Goal: Task Accomplishment & Management: Complete application form

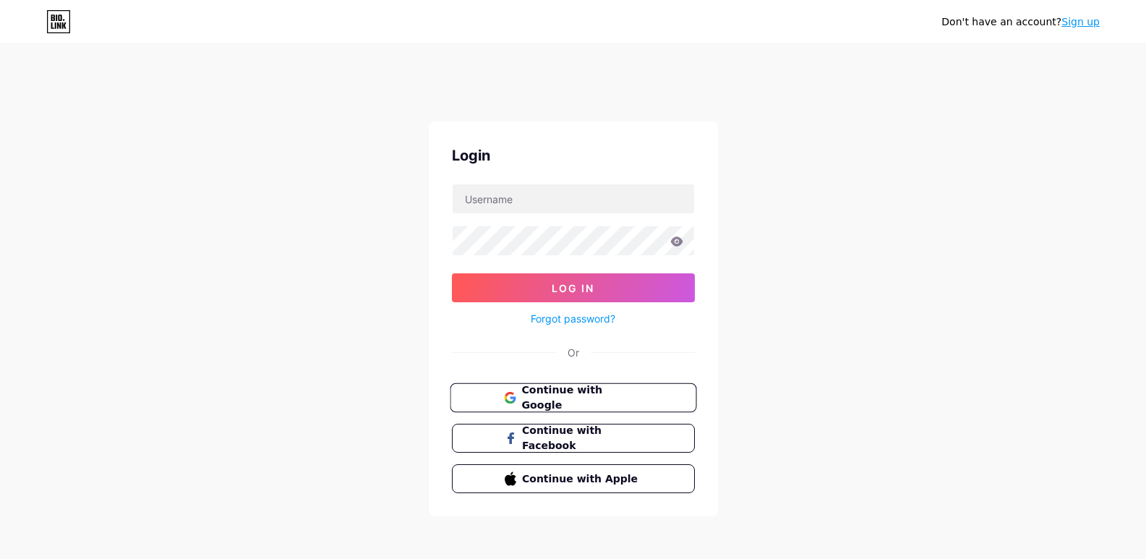
click at [585, 398] on span "Continue with Google" at bounding box center [582, 398] width 121 height 31
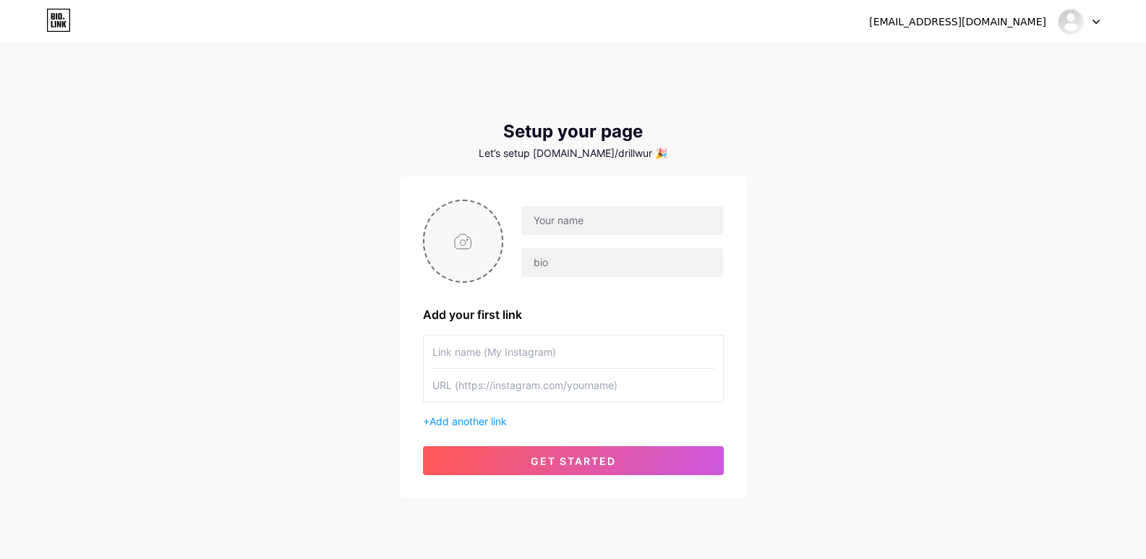
click at [468, 240] on input "file" at bounding box center [464, 241] width 78 height 80
type input "C:\fakepath\Drillwurks.png"
click at [621, 224] on input "text" at bounding box center [622, 220] width 201 height 29
type input "Drillwurks"
click at [510, 357] on input "text" at bounding box center [574, 352] width 282 height 33
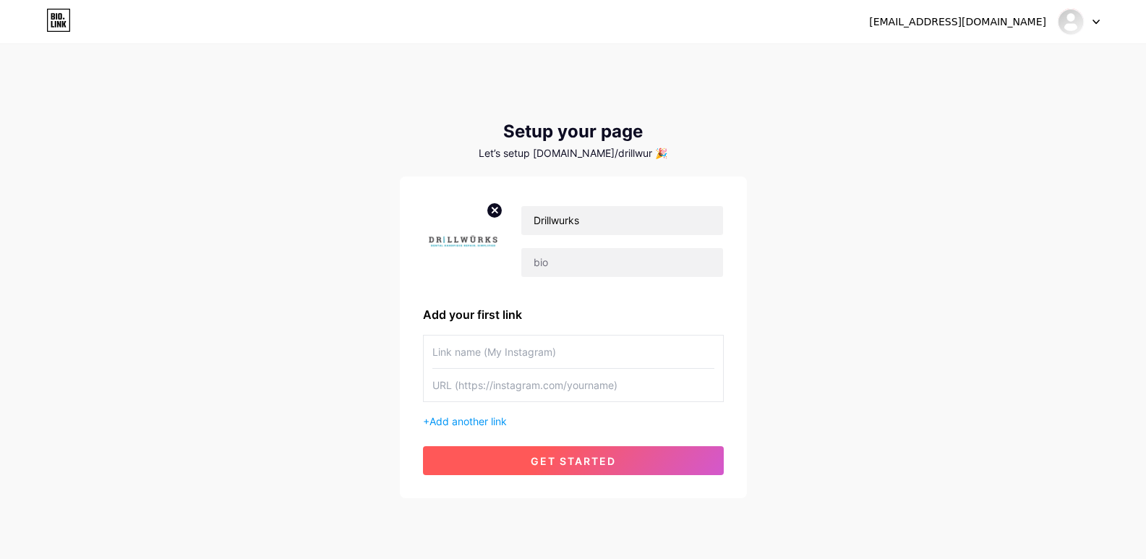
click at [572, 464] on span "get started" at bounding box center [573, 461] width 85 height 12
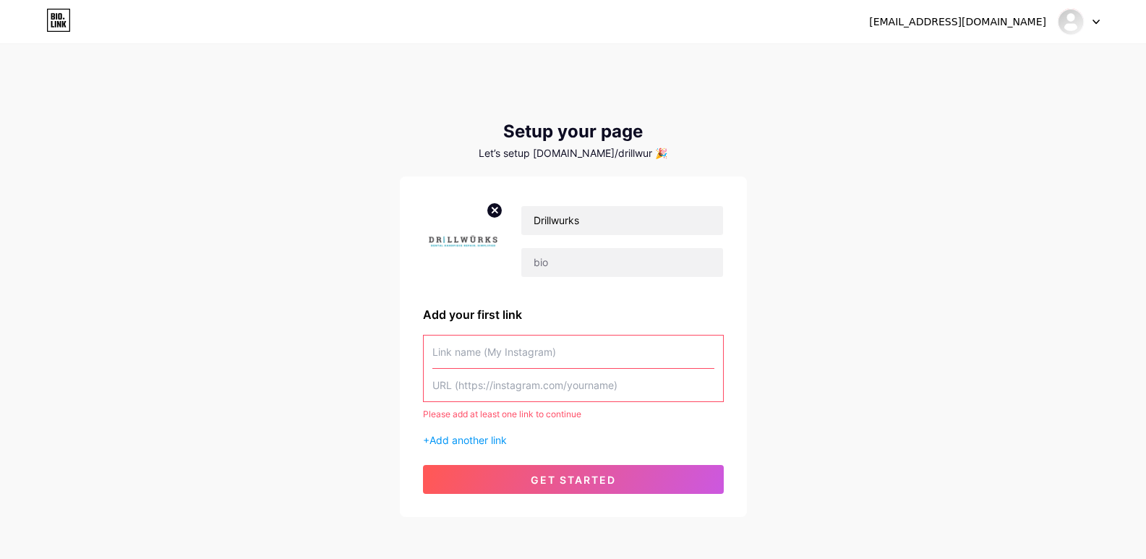
click at [474, 351] on input "text" at bounding box center [574, 352] width 282 height 33
paste input "Trusted Dental Repair Technician Near Me | DrillWurks"
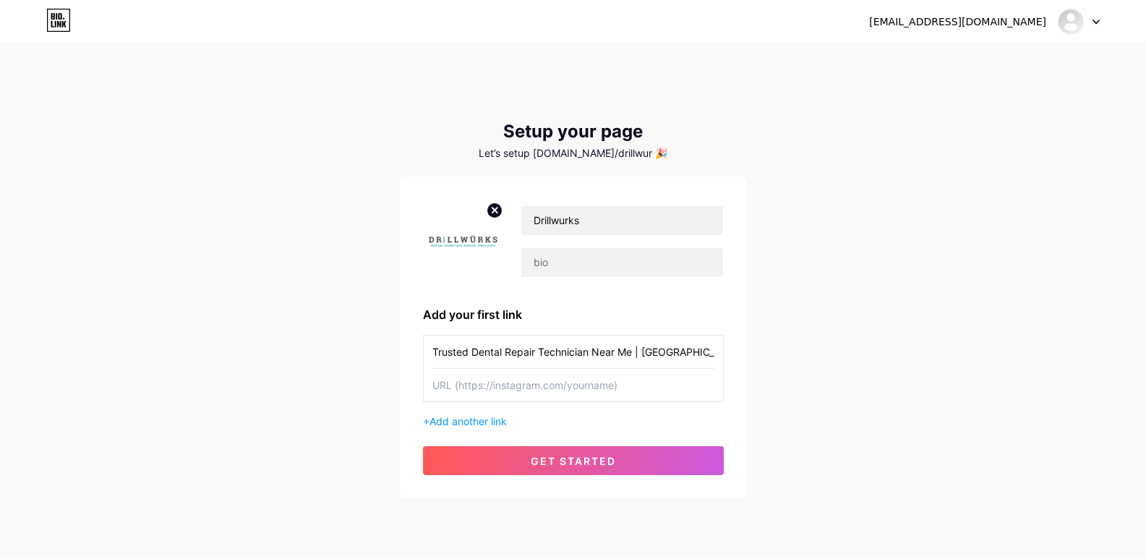
drag, startPoint x: 665, startPoint y: 349, endPoint x: 678, endPoint y: 422, distance: 73.5
click at [665, 350] on input "Trusted Dental Repair Technician Near Me | DrillWurks" at bounding box center [574, 352] width 282 height 33
type input "Trusted Dental Repair Technician Near Me | Drillwurks"
click at [496, 382] on input "text" at bounding box center [574, 385] width 282 height 33
paste input "https://share.google/M5MLiyzI1iBdDYuGi"
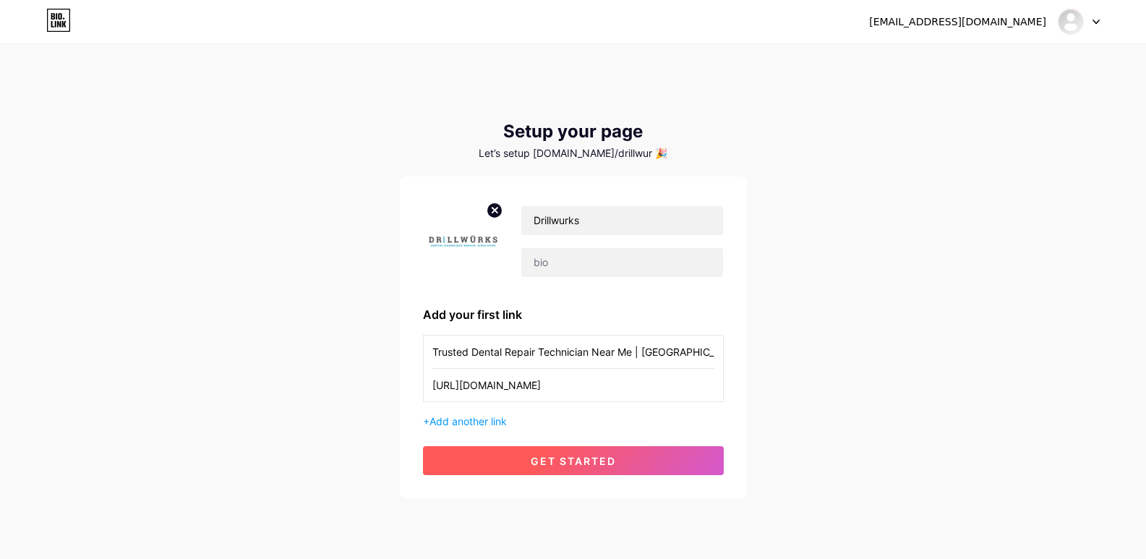
type input "https://share.google/M5MLiyzI1iBdDYuGi"
click at [562, 460] on span "get started" at bounding box center [573, 461] width 85 height 12
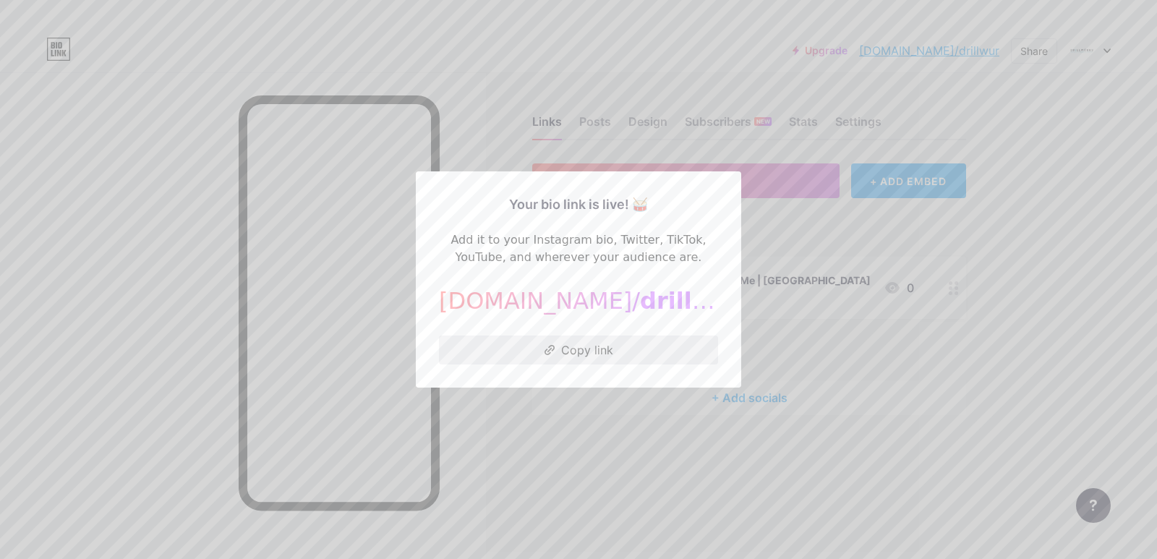
click at [573, 346] on button "Copy link" at bounding box center [578, 350] width 279 height 29
